Goal: Use online tool/utility: Utilize a website feature to perform a specific function

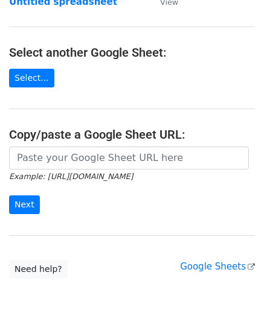
scroll to position [121, 0]
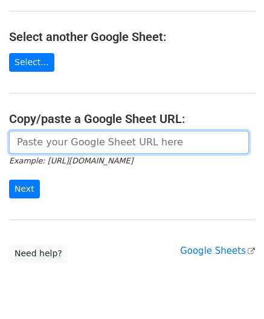
click at [51, 144] on input "url" at bounding box center [129, 142] width 240 height 23
paste input "https://docs.google.com/spreadsheets/d/121NhySRE3oW4RFa1qXzNS0SQpqF4YpEBcBpzuKG…"
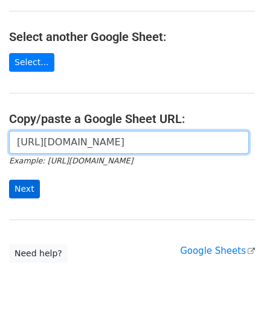
scroll to position [0, 270]
type input "https://docs.google.com/spreadsheets/d/121NhySRE3oW4RFa1qXzNS0SQpqF4YpEBcBpzuKG…"
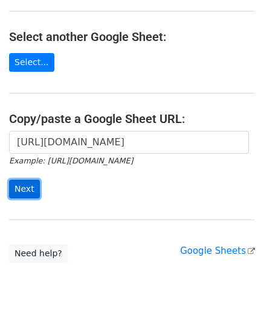
click at [22, 185] on input "Next" at bounding box center [24, 189] width 31 height 19
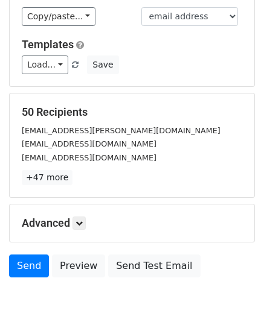
scroll to position [147, 0]
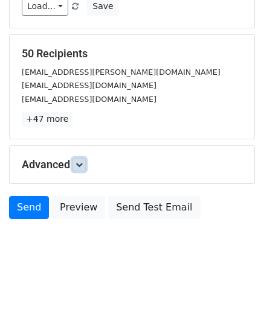
click at [77, 162] on link at bounding box center [78, 164] width 13 height 13
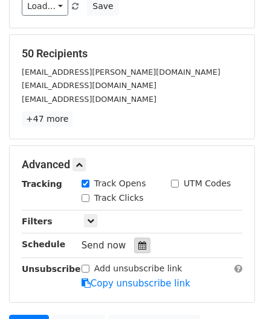
click at [138, 243] on icon at bounding box center [142, 245] width 8 height 8
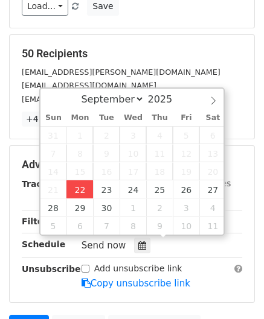
type input "[DATE] 12:00"
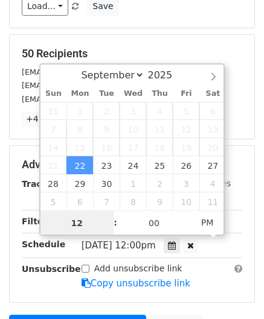
scroll to position [0, 0]
paste input "Hour"
type input "2"
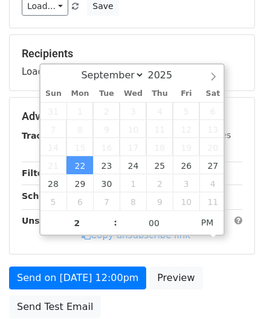
type input "[DATE] 14:00"
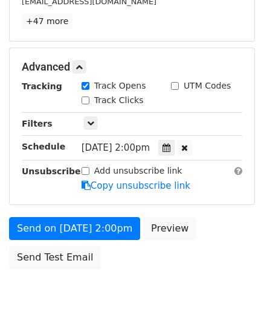
scroll to position [293, 0]
